Goal: Information Seeking & Learning: Learn about a topic

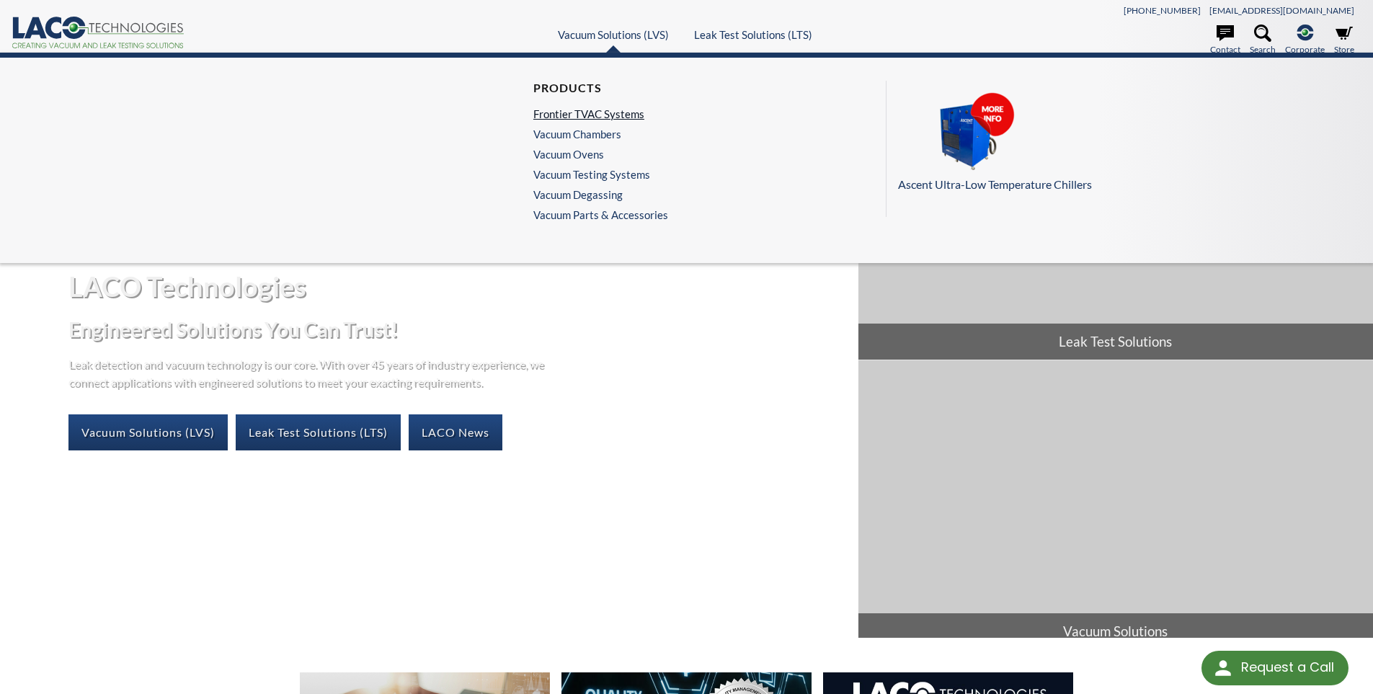
click at [571, 118] on link "Frontier TVAC Systems" at bounding box center [598, 113] width 128 height 13
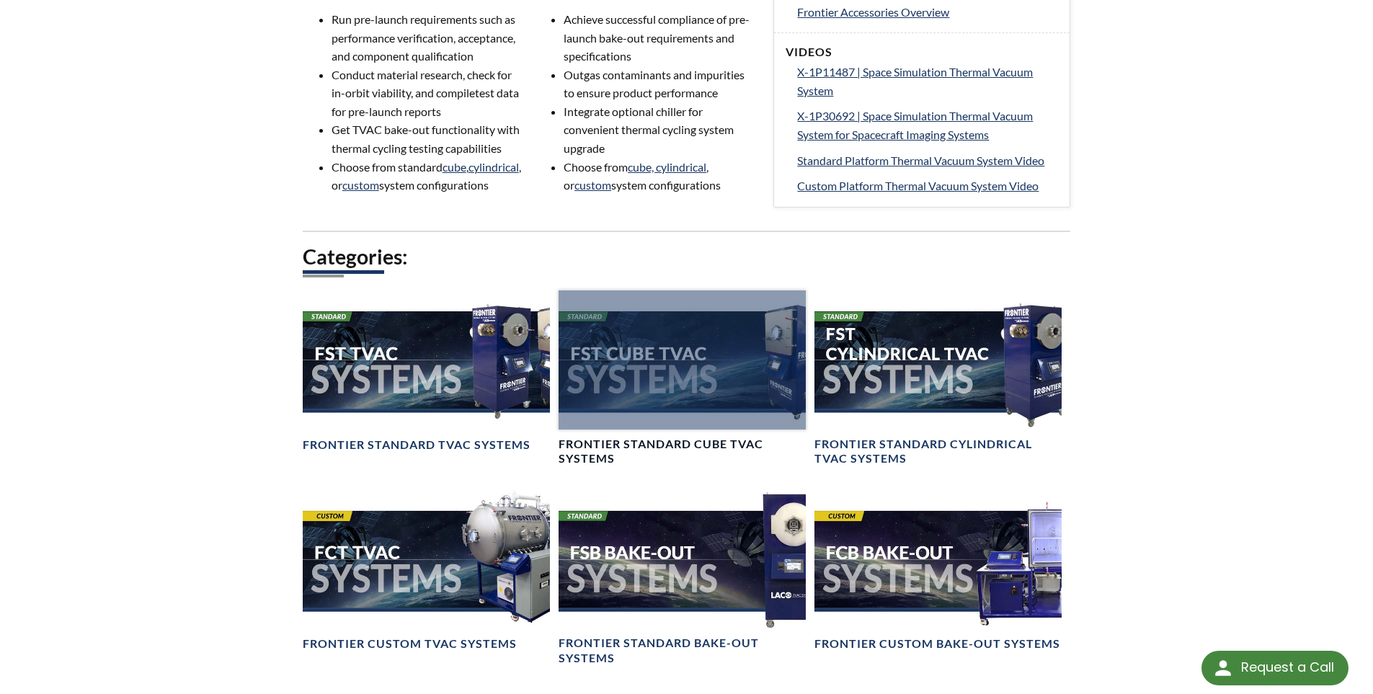
scroll to position [865, 0]
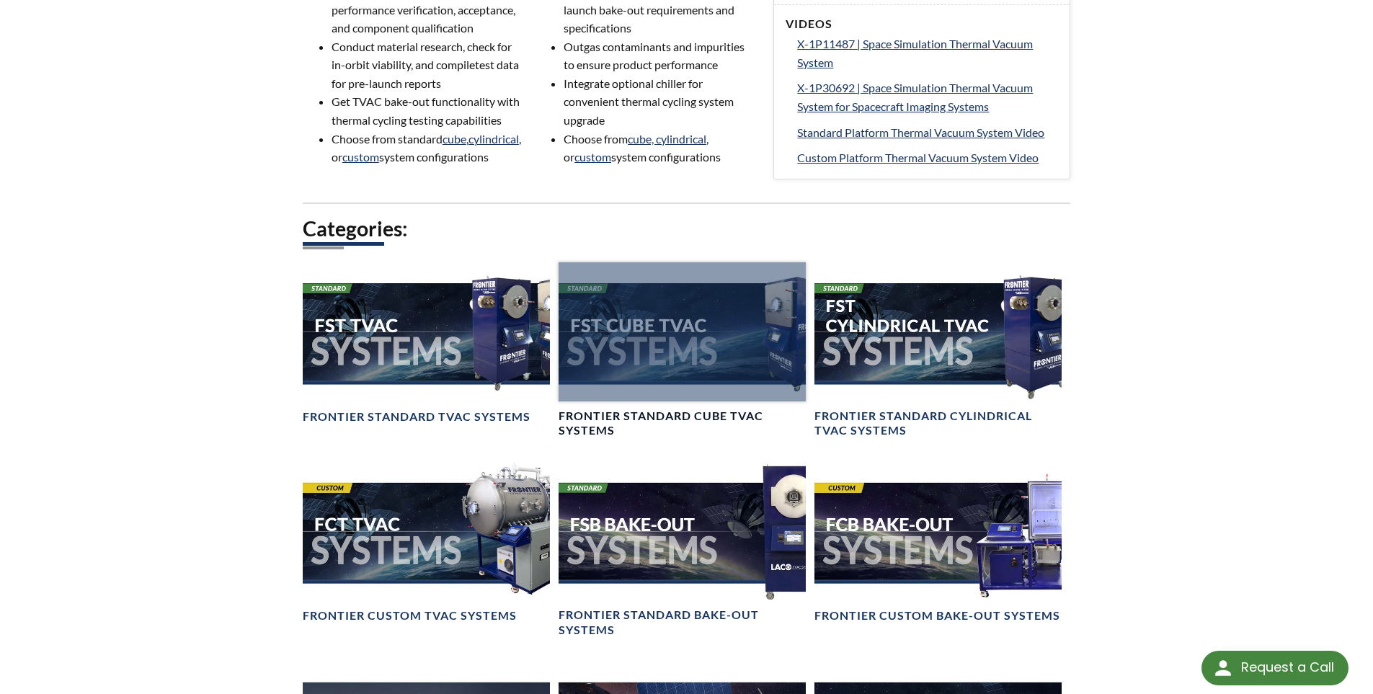
click at [630, 378] on div at bounding box center [682, 331] width 247 height 139
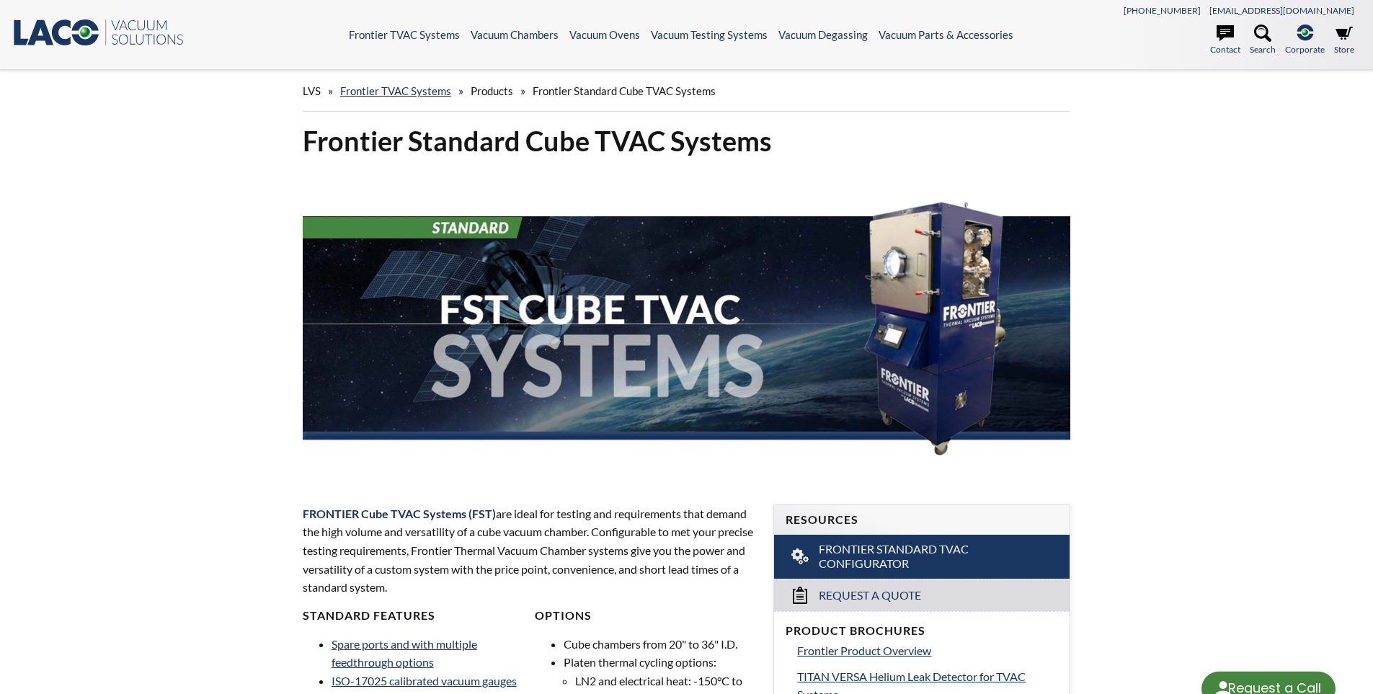
select select "Language Translate Widget"
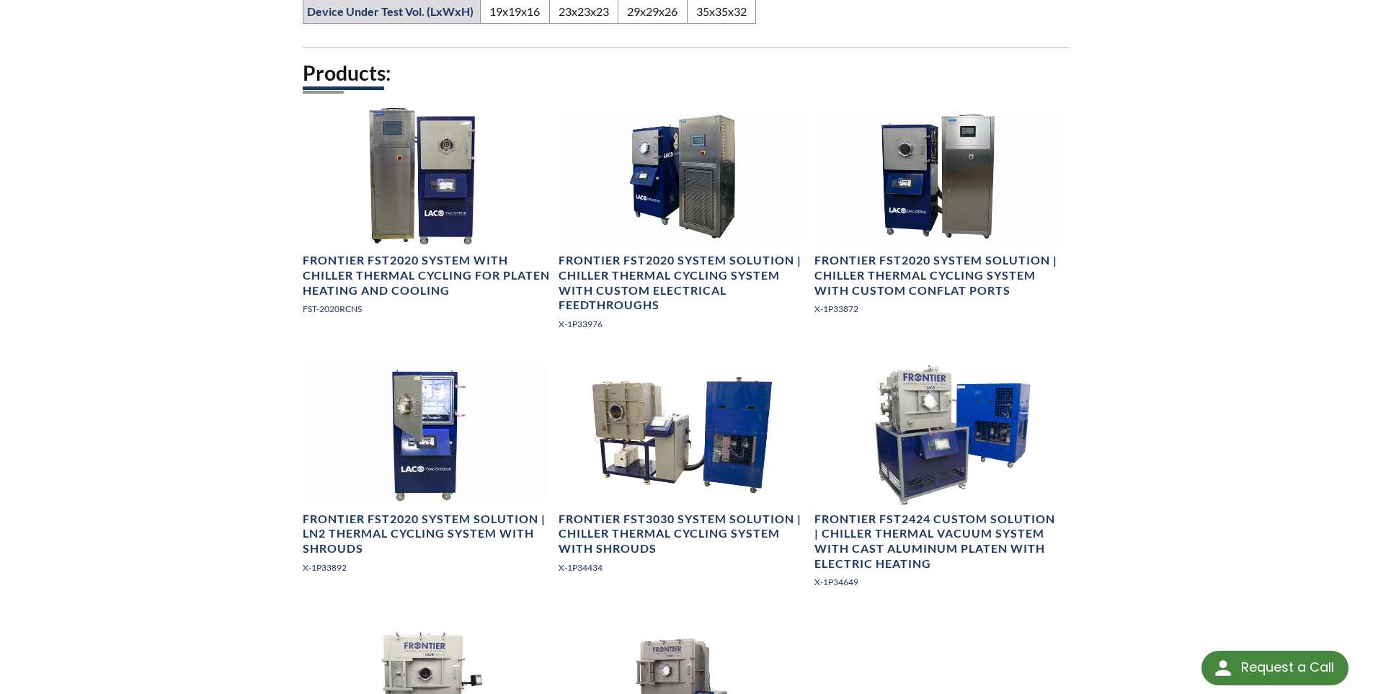
scroll to position [1081, 0]
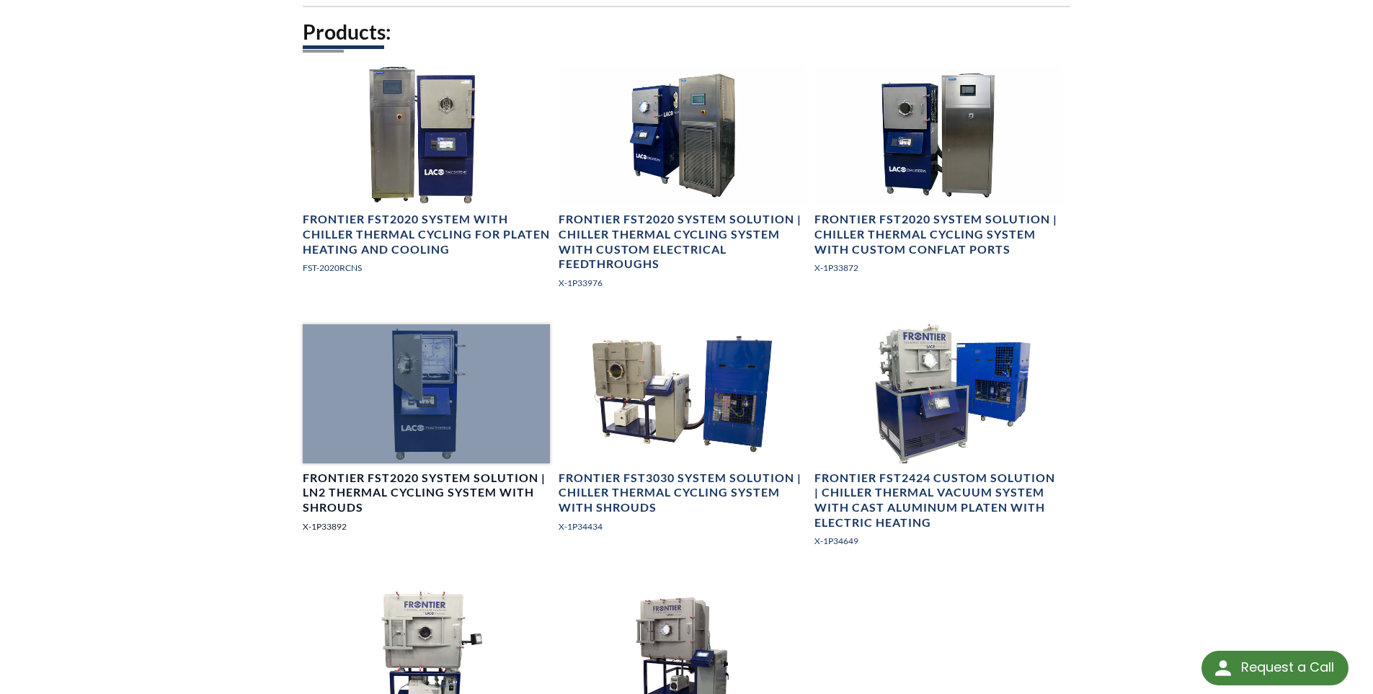
click at [379, 479] on h4 "Frontier FST2020 System Solution | LN2 Thermal Cycling System with Shrouds" at bounding box center [426, 493] width 247 height 45
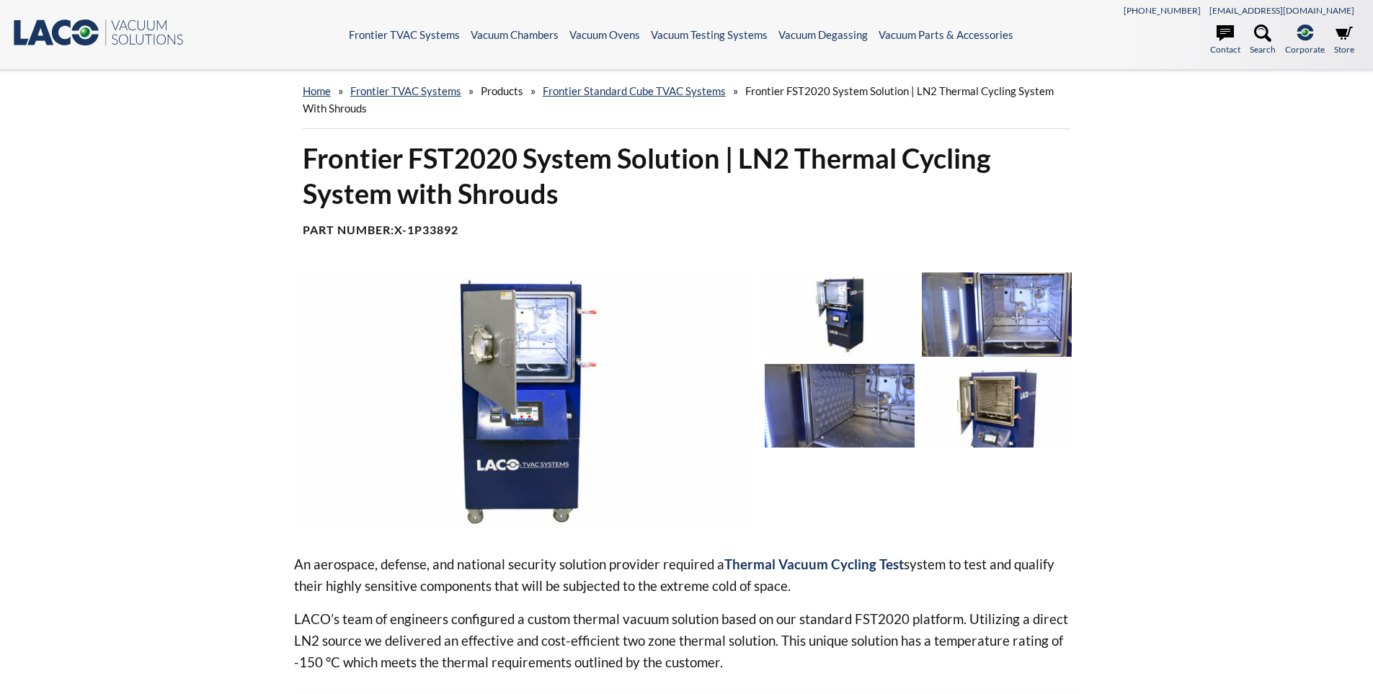
select select "Language Translate Widget"
click at [491, 499] on img at bounding box center [524, 402] width 460 height 258
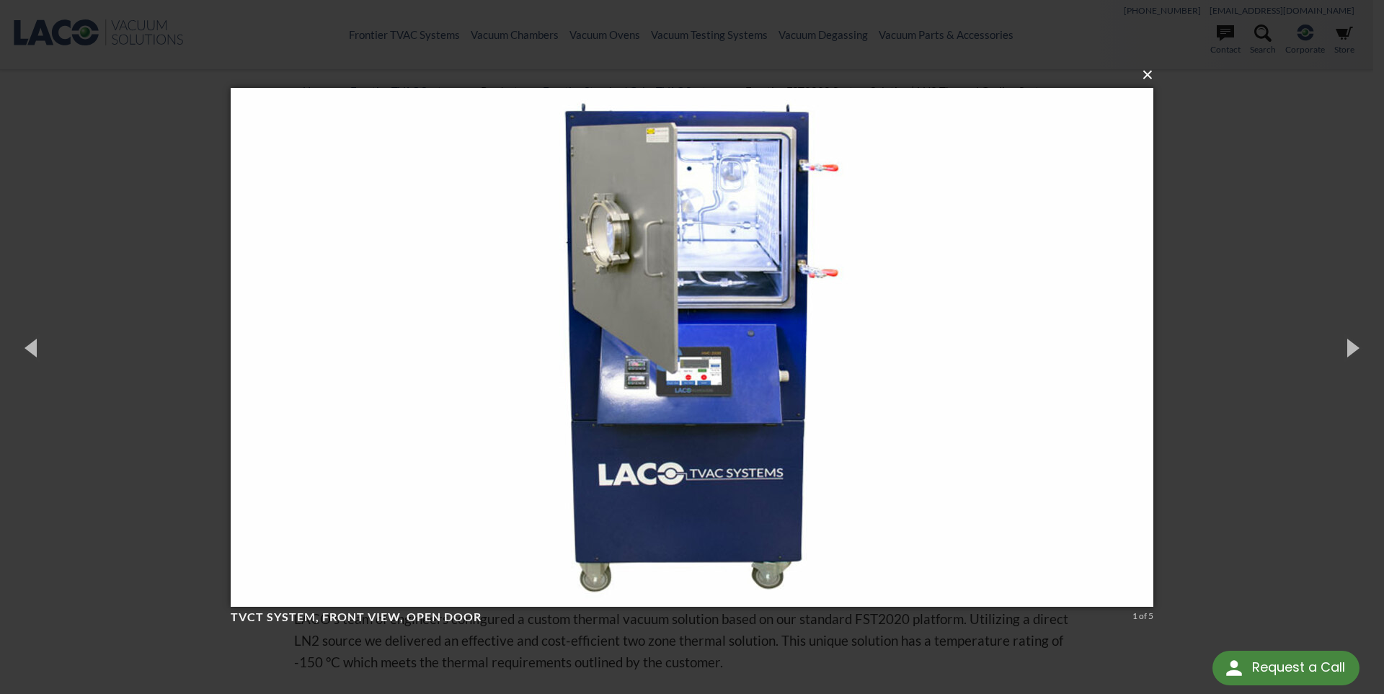
click at [1148, 81] on button "×" at bounding box center [696, 75] width 923 height 32
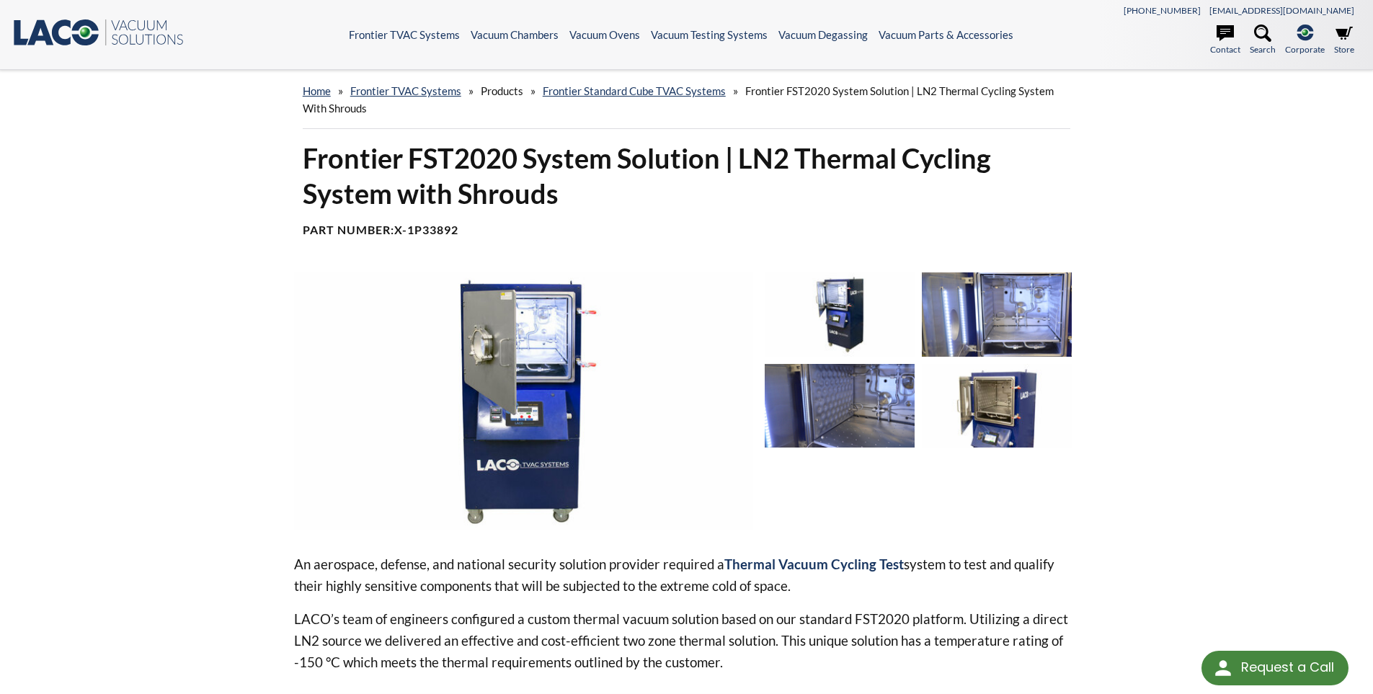
click at [888, 407] on img at bounding box center [840, 406] width 150 height 84
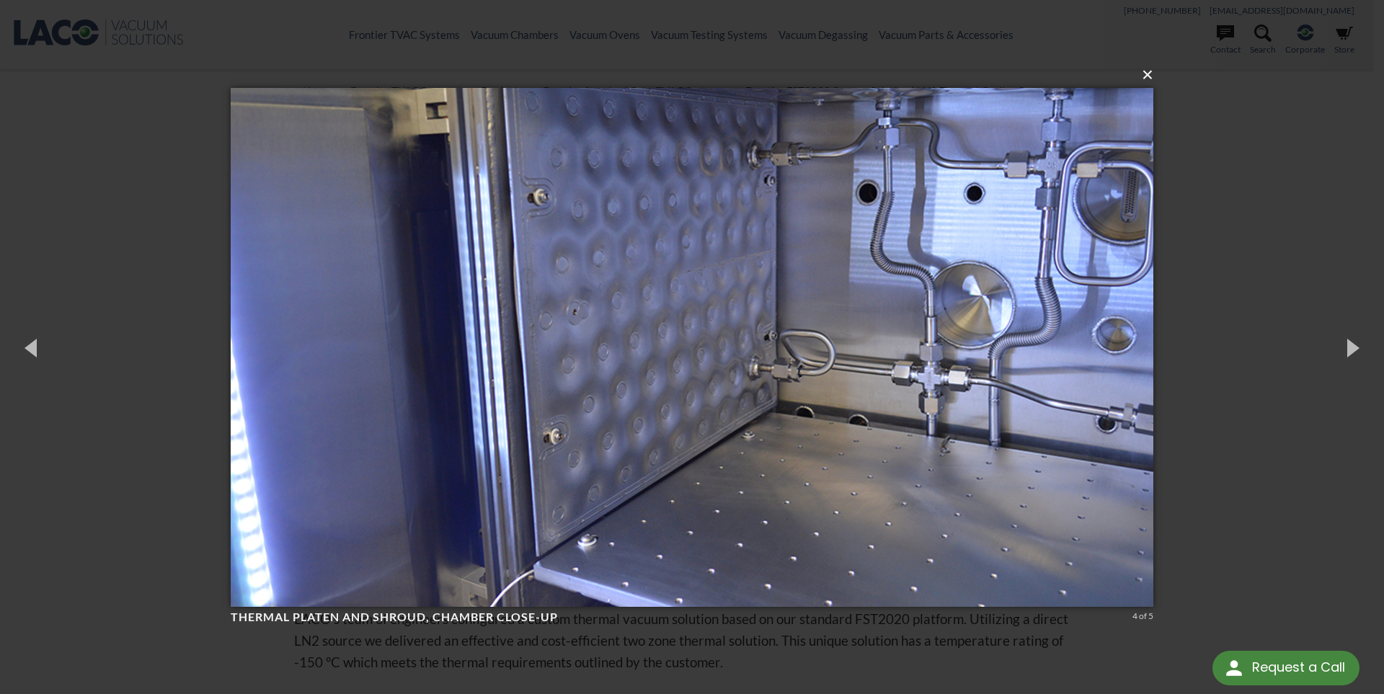
click at [1145, 75] on button "×" at bounding box center [696, 75] width 923 height 32
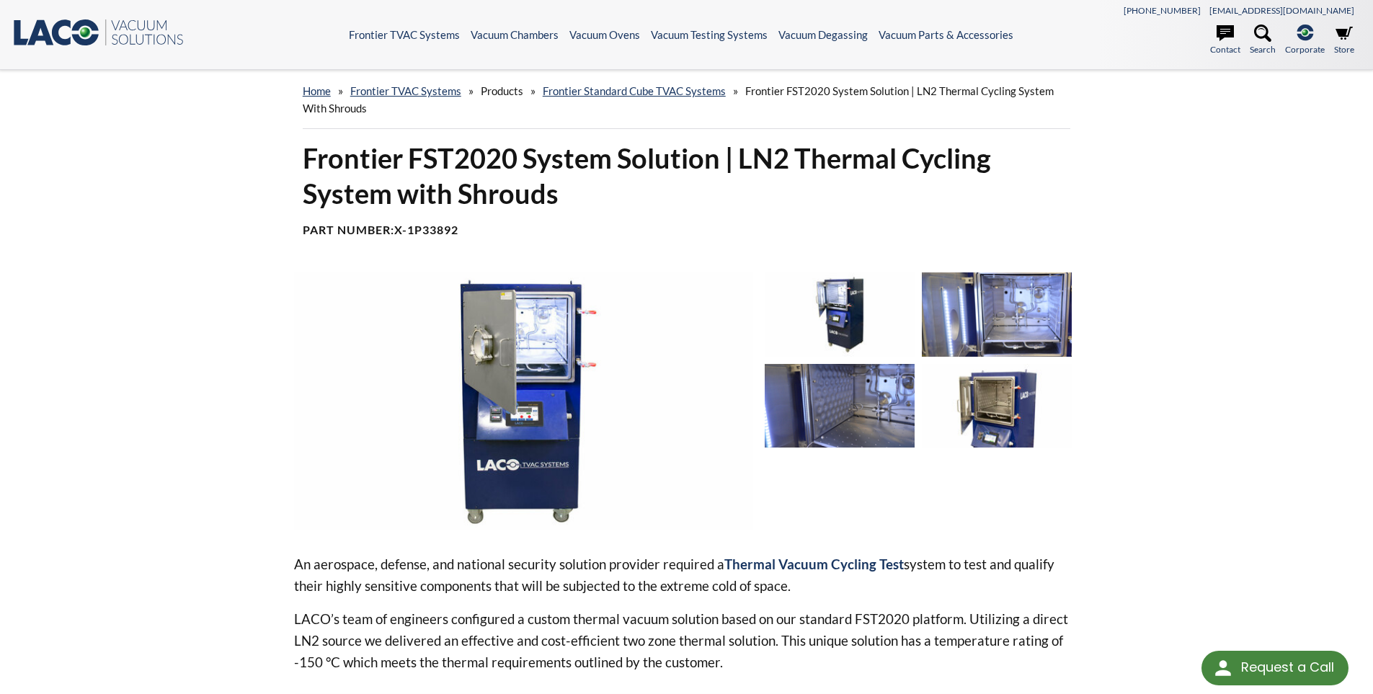
click at [1005, 344] on img at bounding box center [997, 315] width 150 height 84
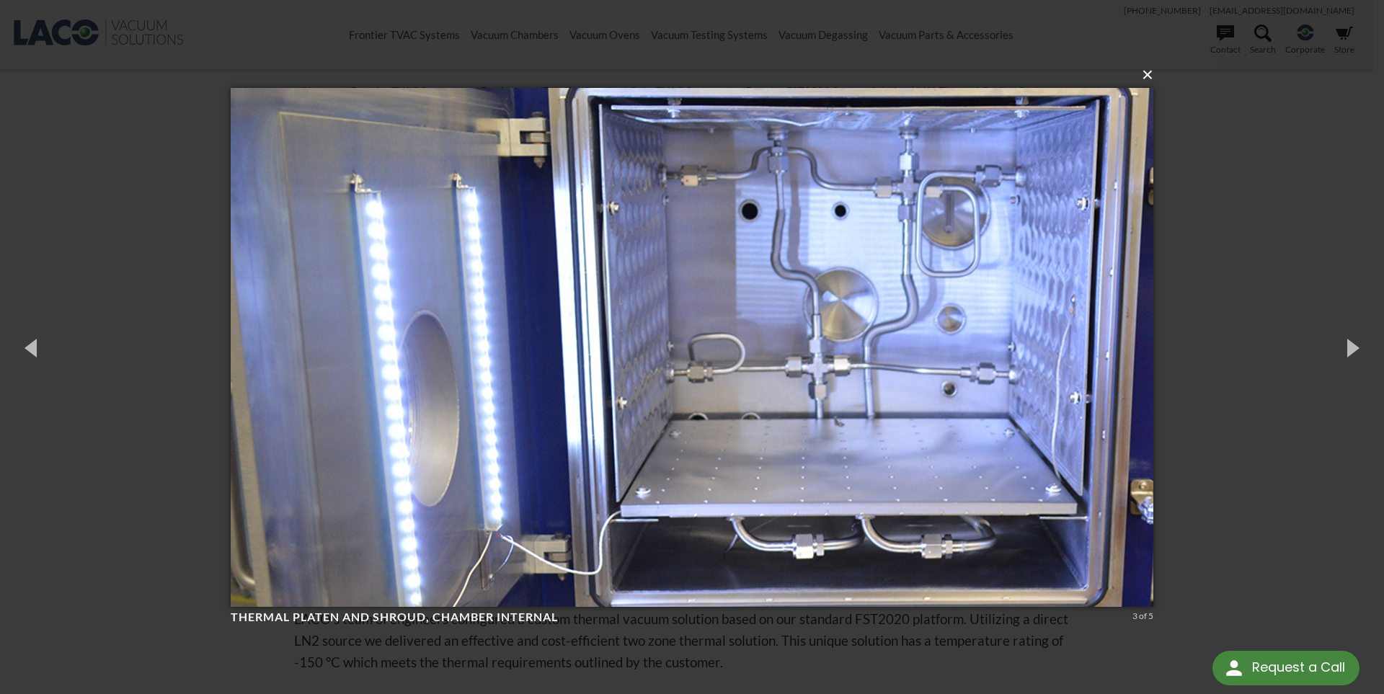
click at [1142, 79] on button "×" at bounding box center [696, 75] width 923 height 32
